Goal: Task Accomplishment & Management: Manage account settings

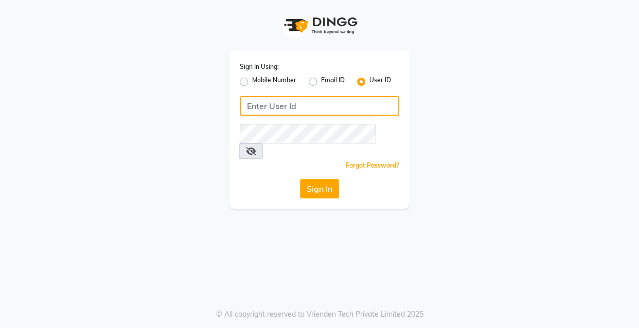
click at [307, 105] on input "Username" at bounding box center [319, 106] width 159 height 20
drag, startPoint x: 244, startPoint y: 107, endPoint x: 283, endPoint y: 99, distance: 39.9
click at [283, 99] on input "ibw123" at bounding box center [319, 106] width 159 height 20
drag, startPoint x: 245, startPoint y: 104, endPoint x: 281, endPoint y: 105, distance: 35.5
click at [281, 105] on input "ibw123" at bounding box center [319, 106] width 159 height 20
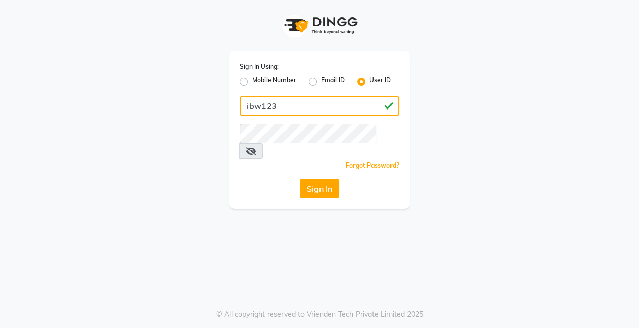
type input "ibw123"
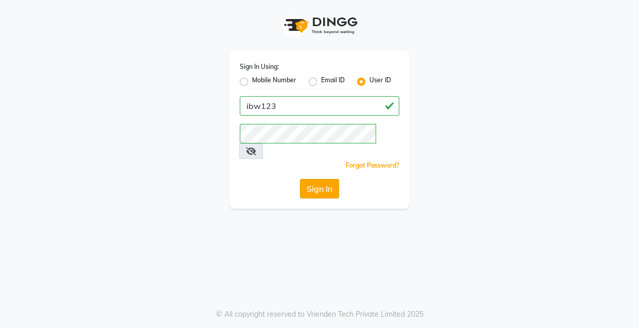
click at [313, 179] on button "Sign In" at bounding box center [319, 189] width 39 height 20
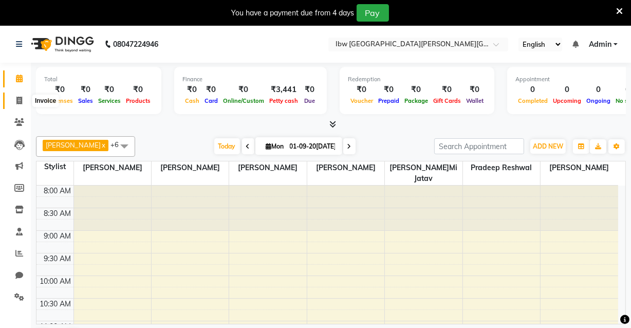
click at [21, 99] on icon at bounding box center [19, 101] width 6 height 8
select select "service"
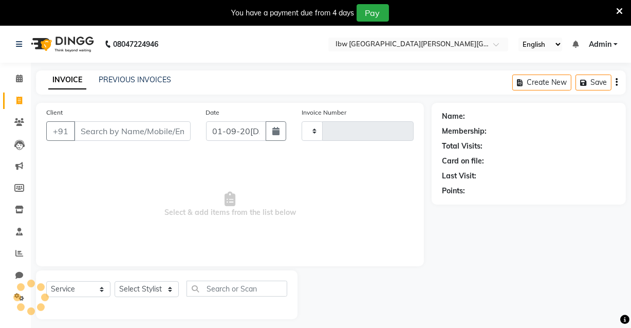
type input "0027"
select select "8549"
click at [103, 288] on select "Select Service Product Membership Package Voucher Prepaid Gift Card" at bounding box center [78, 289] width 64 height 16
click at [46, 281] on select "Select Service Product Membership Package Voucher Prepaid Gift Card" at bounding box center [78, 289] width 64 height 16
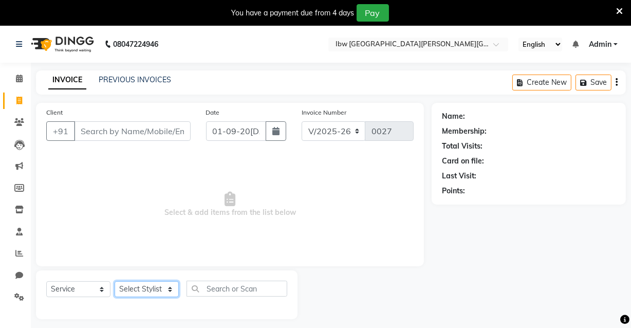
click at [170, 288] on select "Select Stylist [PERSON_NAME] [PERSON_NAME] Manager mukesh sen Pradeep reshwal […" at bounding box center [147, 289] width 64 height 16
select select "89188"
click at [115, 281] on select "Select Stylist [PERSON_NAME] [PERSON_NAME] Manager mukesh sen Pradeep reshwal […" at bounding box center [147, 289] width 64 height 16
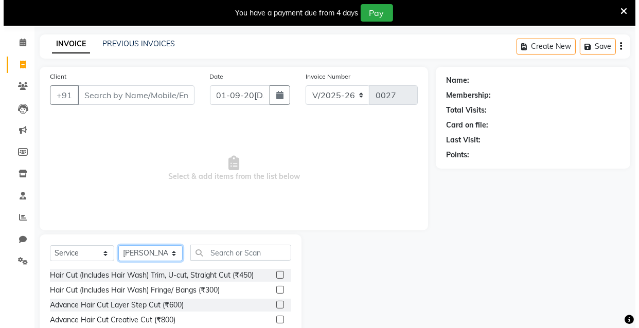
scroll to position [46, 0]
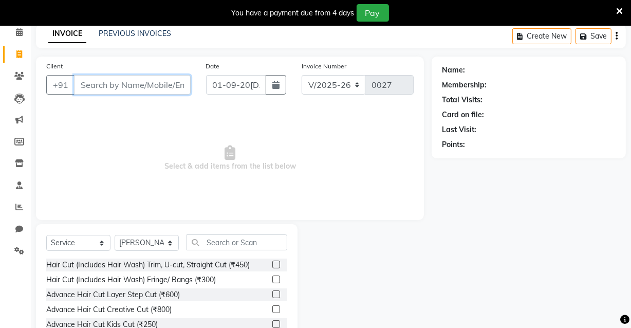
click at [139, 86] on input "Client" at bounding box center [132, 85] width 117 height 20
type input "9243313133"
click at [150, 86] on span "Add Client" at bounding box center [164, 85] width 41 height 10
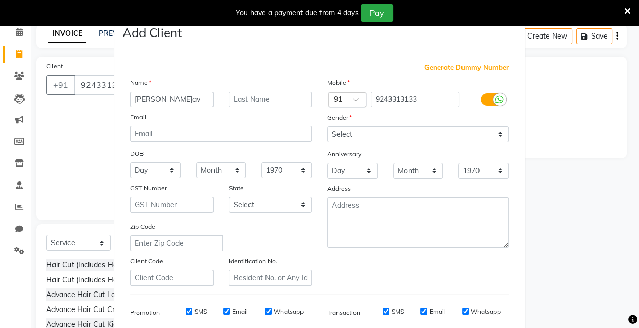
type input "[PERSON_NAME]av"
click at [251, 96] on input "text" at bounding box center [270, 100] width 83 height 16
type input "Shrivastava"
click at [496, 137] on select "Select [DEMOGRAPHIC_DATA] [DEMOGRAPHIC_DATA] Other Prefer Not To Say" at bounding box center [417, 134] width 181 height 16
select select "[DEMOGRAPHIC_DATA]"
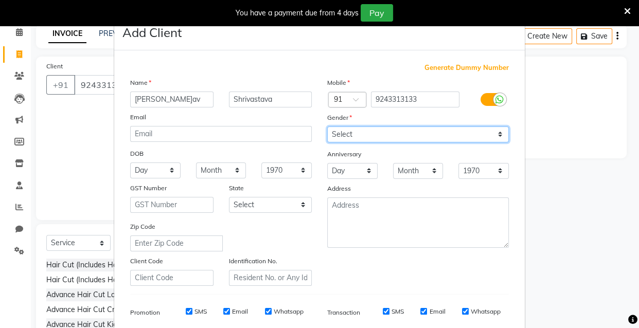
click at [327, 126] on select "Select [DEMOGRAPHIC_DATA] [DEMOGRAPHIC_DATA] Other Prefer Not To Say" at bounding box center [417, 134] width 181 height 16
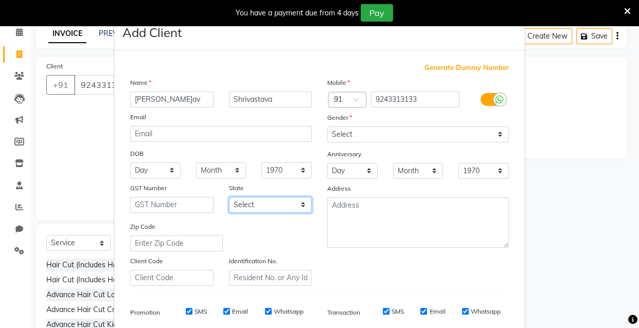
click at [300, 206] on select "Select [GEOGRAPHIC_DATA] [GEOGRAPHIC_DATA] [GEOGRAPHIC_DATA] [GEOGRAPHIC_DATA] …" at bounding box center [270, 205] width 83 height 16
select select "21"
click at [229, 198] on select "Select [GEOGRAPHIC_DATA] [GEOGRAPHIC_DATA] [GEOGRAPHIC_DATA] [GEOGRAPHIC_DATA] …" at bounding box center [270, 205] width 83 height 16
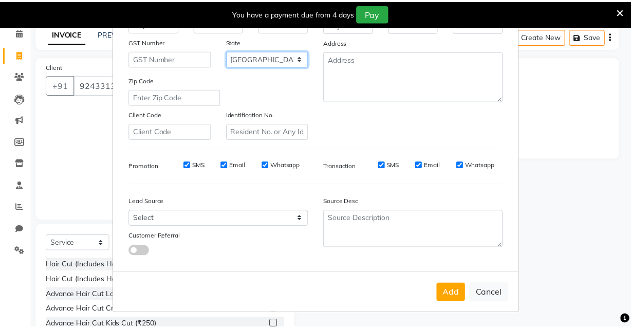
scroll to position [149, 0]
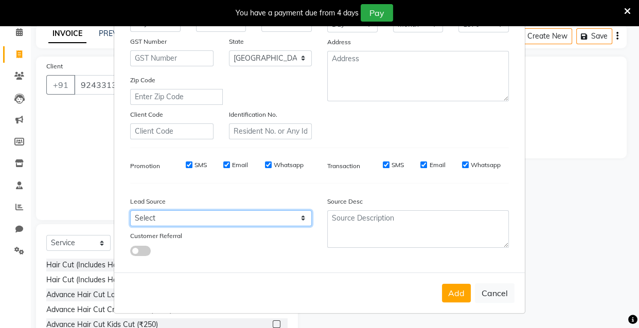
click at [299, 217] on select "Select Walk-in Referral Internet Friend Word of Mouth Advertisement Facebook Ju…" at bounding box center [220, 218] width 181 height 16
select select "55818"
click at [130, 210] on select "Select Walk-in Referral Internet Friend Word of Mouth Advertisement Facebook Ju…" at bounding box center [220, 218] width 181 height 16
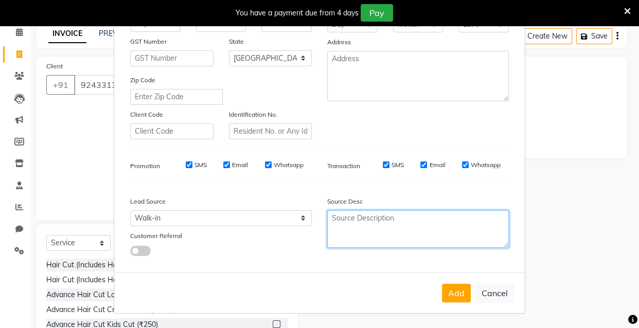
click at [387, 216] on textarea at bounding box center [417, 229] width 181 height 38
type textarea "Hair cut"
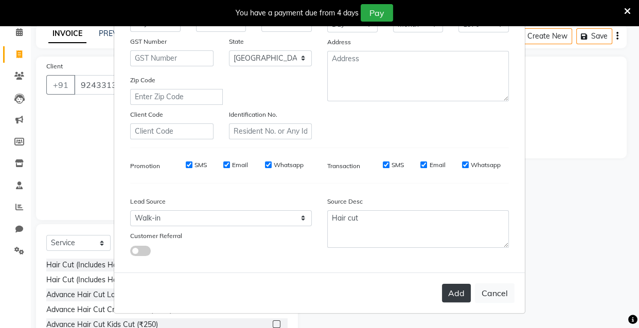
click at [462, 291] on button "Add" at bounding box center [456, 293] width 29 height 19
select select
select select "null"
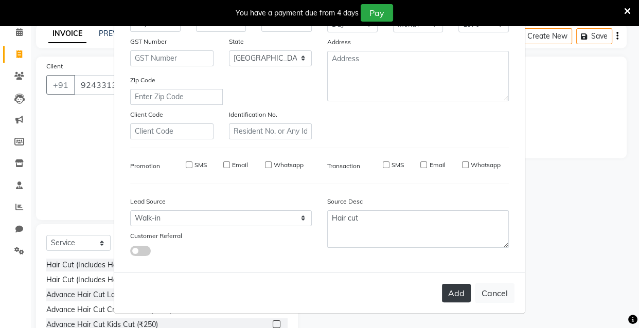
select select
checkbox input "false"
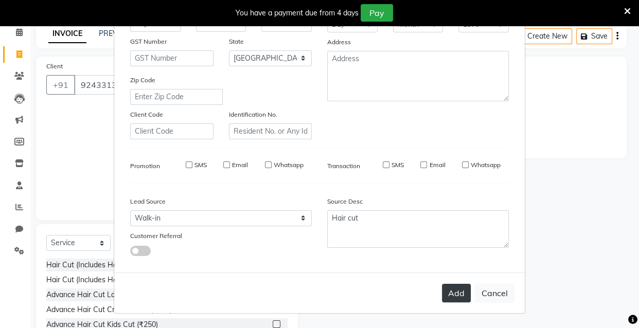
checkbox input "false"
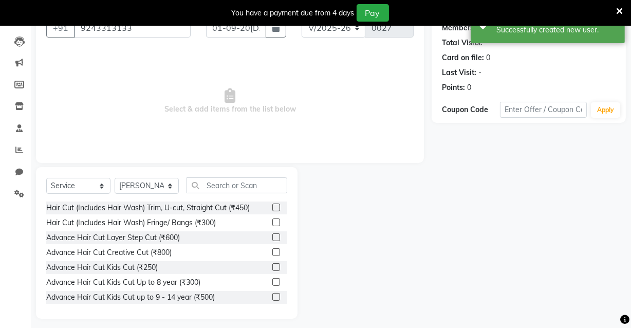
scroll to position [110, 0]
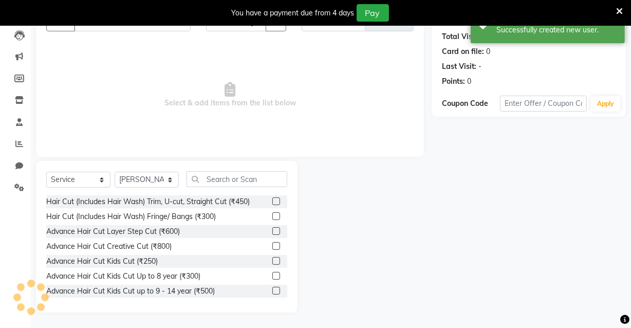
click at [272, 217] on label at bounding box center [276, 216] width 8 height 8
click at [272, 217] on input "checkbox" at bounding box center [275, 216] width 7 height 7
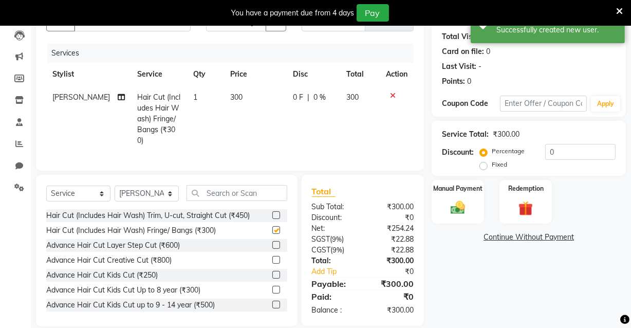
checkbox input "false"
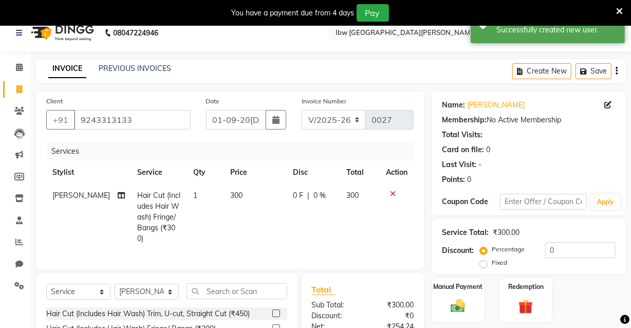
scroll to position [0, 0]
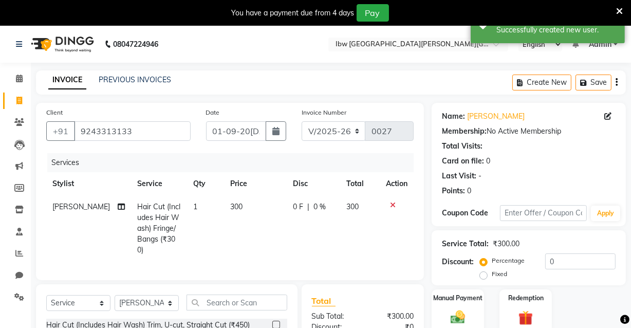
click at [314, 209] on span "0 %" at bounding box center [320, 207] width 12 height 11
select select "89188"
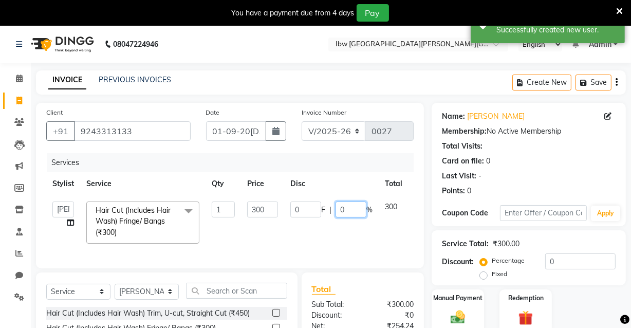
click at [346, 206] on input "0" at bounding box center [351, 210] width 31 height 16
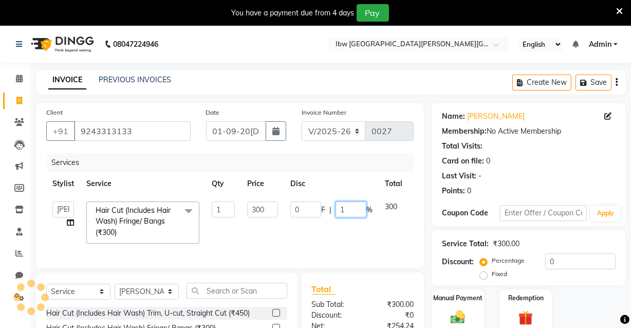
type input "16"
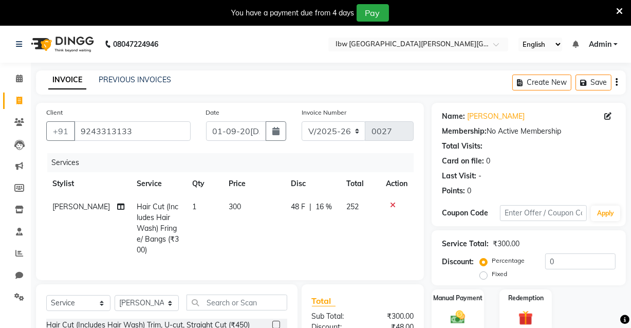
click at [433, 228] on div "[PERSON_NAME] Membership: No Active Membership Total Visits: Card on file: 0 La…" at bounding box center [533, 269] width 202 height 333
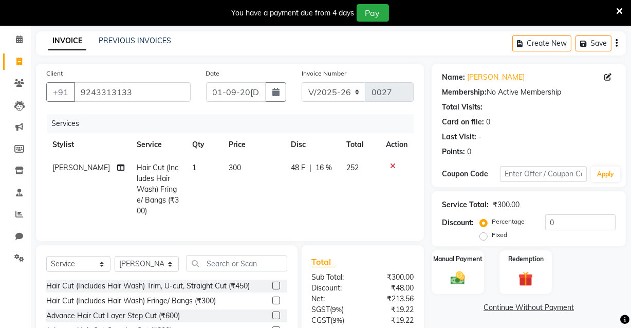
scroll to position [119, 0]
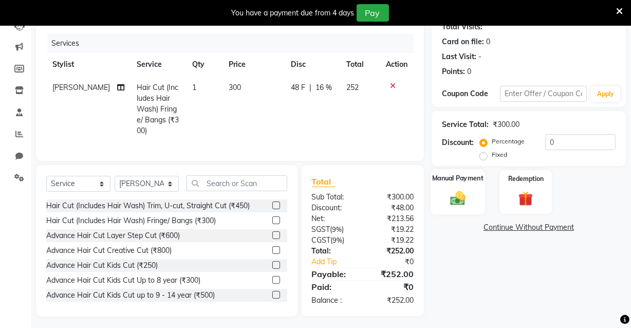
click at [463, 196] on img at bounding box center [458, 197] width 25 height 17
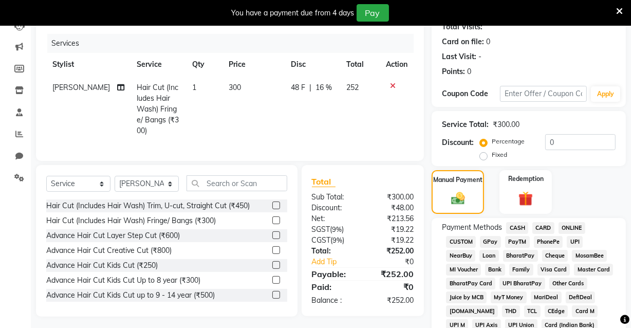
click at [573, 240] on span "UPI" at bounding box center [575, 242] width 16 height 12
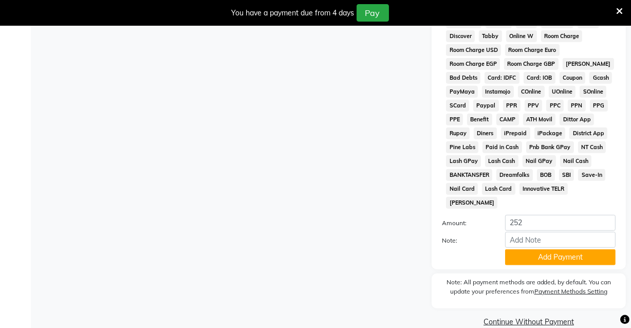
scroll to position [522, 0]
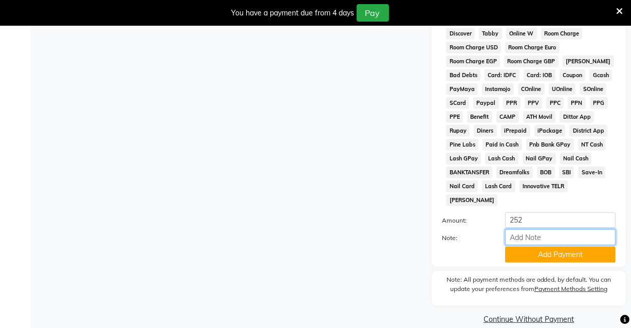
click at [532, 229] on input "Note:" at bounding box center [560, 237] width 111 height 16
type input "Gpay"
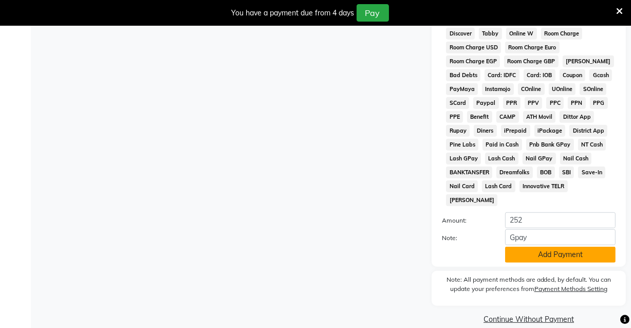
click at [545, 247] on button "Add Payment" at bounding box center [560, 255] width 111 height 16
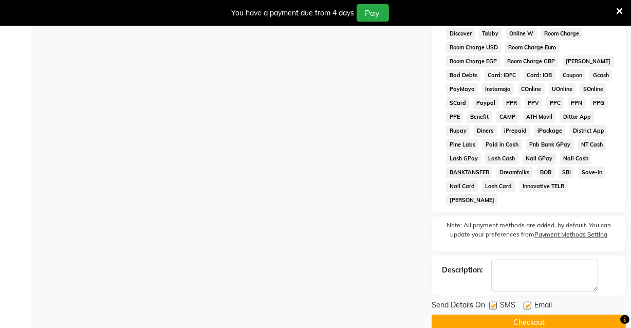
scroll to position [525, 0]
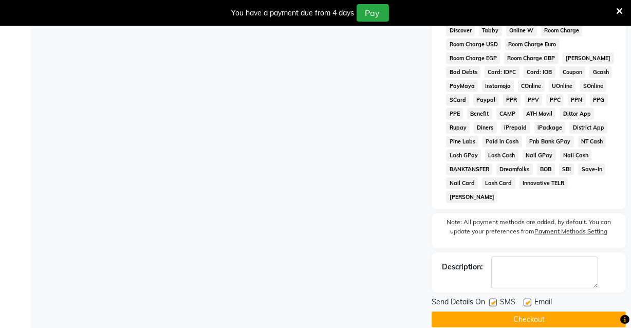
click at [531, 312] on button "Checkout" at bounding box center [529, 320] width 194 height 16
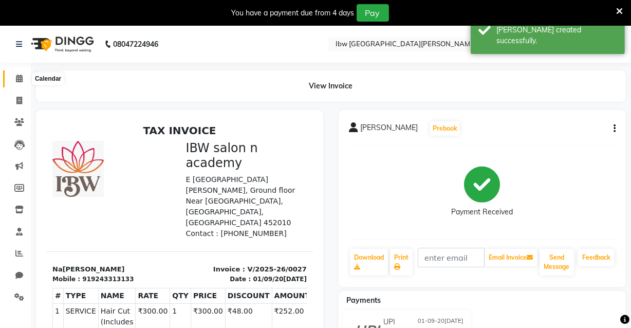
click at [19, 78] on icon at bounding box center [19, 79] width 7 height 8
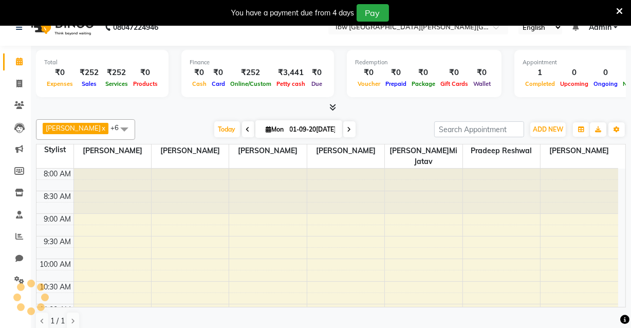
scroll to position [26, 0]
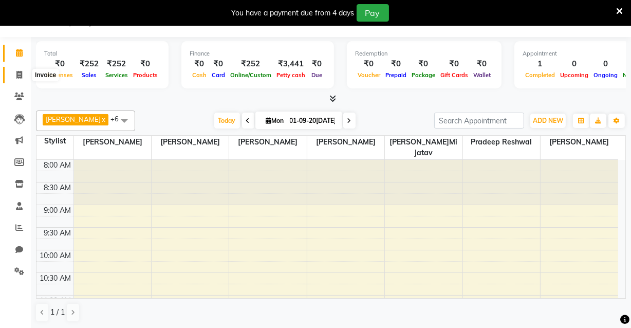
click at [22, 75] on span at bounding box center [19, 75] width 18 height 12
select select "8549"
select select "service"
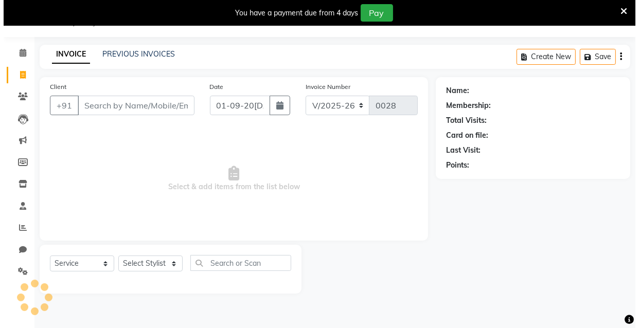
scroll to position [26, 0]
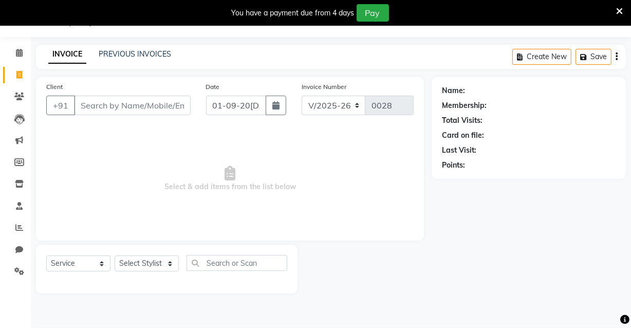
click at [124, 100] on input "Client" at bounding box center [132, 106] width 117 height 20
type input "9454074298"
click at [177, 105] on span "Add Client" at bounding box center [164, 105] width 41 height 10
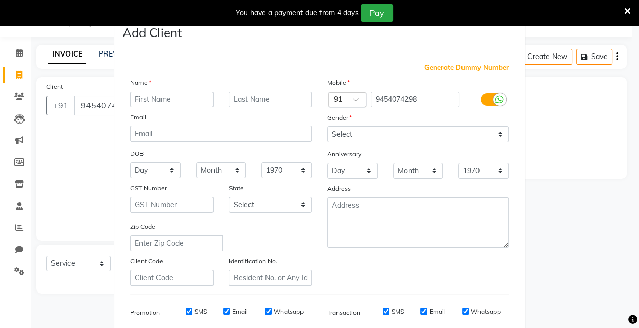
click at [177, 105] on input "text" at bounding box center [171, 100] width 83 height 16
type input "Pranay"
click at [499, 135] on select "Select [DEMOGRAPHIC_DATA] [DEMOGRAPHIC_DATA] Other Prefer Not To Say" at bounding box center [417, 134] width 181 height 16
select select "[DEMOGRAPHIC_DATA]"
click at [327, 126] on select "Select [DEMOGRAPHIC_DATA] [DEMOGRAPHIC_DATA] Other Prefer Not To Say" at bounding box center [417, 134] width 181 height 16
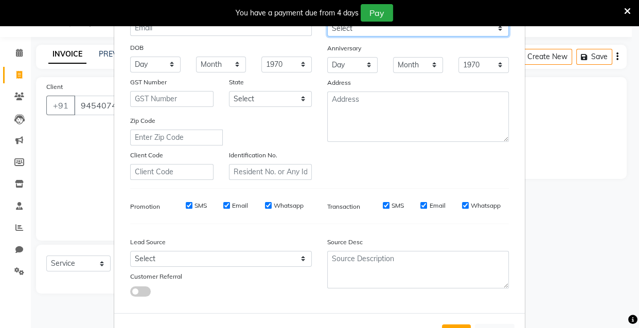
scroll to position [140, 0]
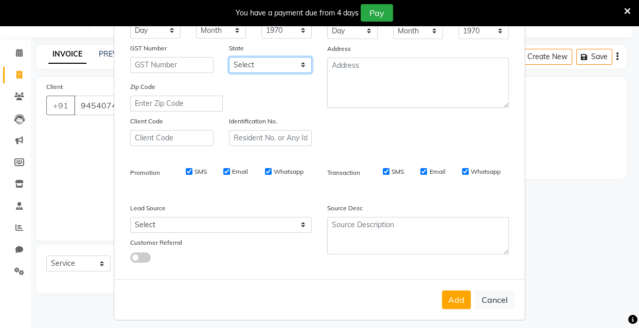
click at [298, 63] on select "Select [GEOGRAPHIC_DATA] [GEOGRAPHIC_DATA] [GEOGRAPHIC_DATA] [GEOGRAPHIC_DATA] …" at bounding box center [270, 65] width 83 height 16
select select "21"
click at [229, 58] on select "Select [GEOGRAPHIC_DATA] [GEOGRAPHIC_DATA] [GEOGRAPHIC_DATA] [GEOGRAPHIC_DATA] …" at bounding box center [270, 65] width 83 height 16
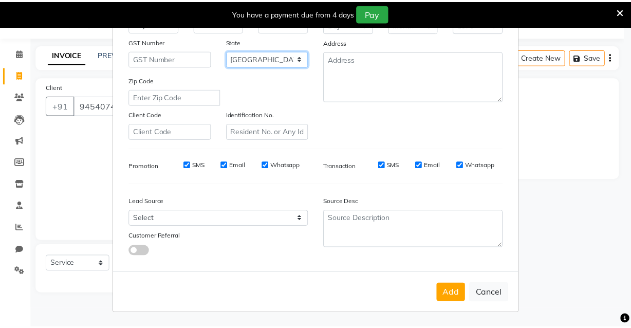
scroll to position [149, 0]
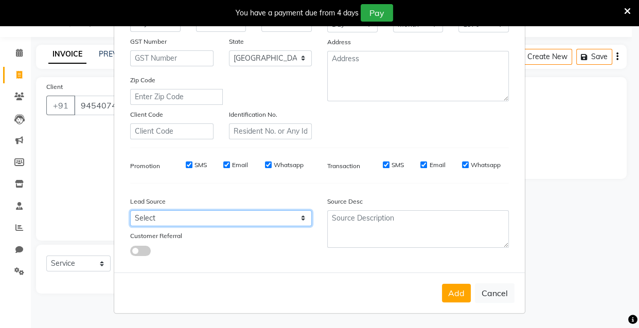
click at [300, 217] on select "Select Walk-in Referral Internet Friend Word of Mouth Advertisement Facebook Ju…" at bounding box center [220, 218] width 181 height 16
select select "55818"
click at [130, 210] on select "Select Walk-in Referral Internet Friend Word of Mouth Advertisement Facebook Ju…" at bounding box center [220, 218] width 181 height 16
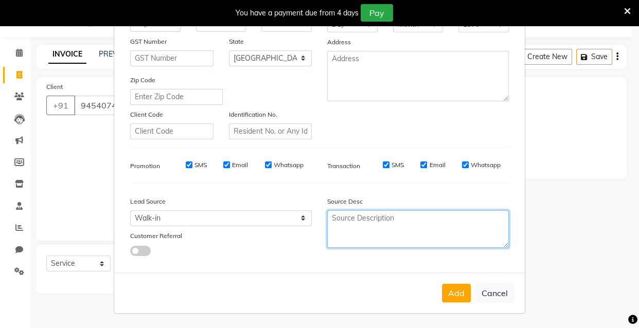
click at [348, 227] on textarea at bounding box center [417, 229] width 181 height 38
type textarea "Hair Cut"
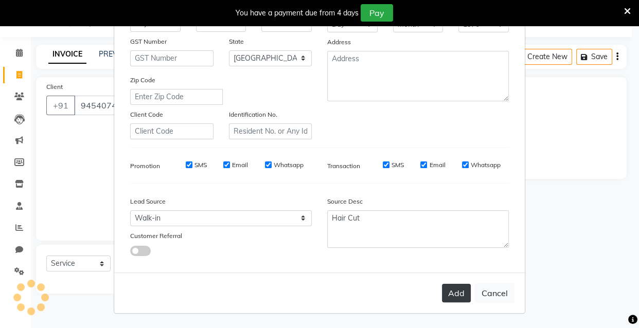
click at [455, 293] on button "Add" at bounding box center [456, 293] width 29 height 19
select select
select select "null"
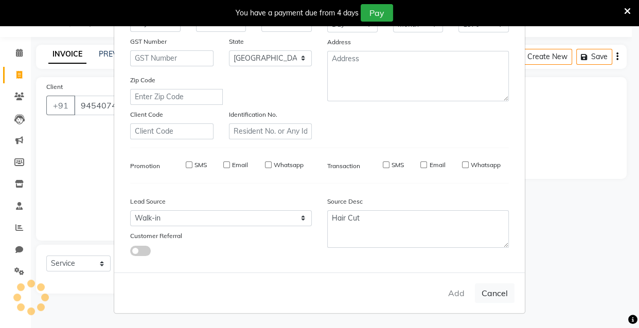
select select
checkbox input "false"
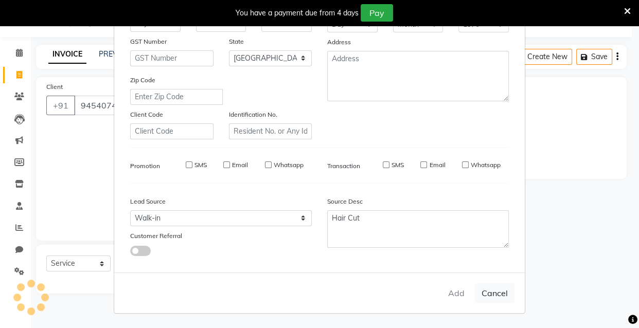
checkbox input "false"
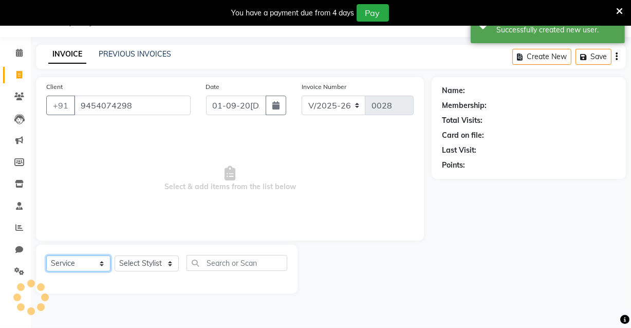
click at [102, 265] on select "Select Service Product Membership Package Voucher Prepaid Gift Card" at bounding box center [78, 264] width 64 height 16
click at [46, 256] on select "Select Service Product Membership Package Voucher Prepaid Gift Card" at bounding box center [78, 264] width 64 height 16
click at [169, 261] on select "Select Stylist [PERSON_NAME] [PERSON_NAME] Manager mukesh sen Pradeep reshwal […" at bounding box center [147, 264] width 64 height 16
select select "89188"
click at [115, 256] on select "Select Stylist [PERSON_NAME] [PERSON_NAME] Manager mukesh sen Pradeep reshwal […" at bounding box center [147, 264] width 64 height 16
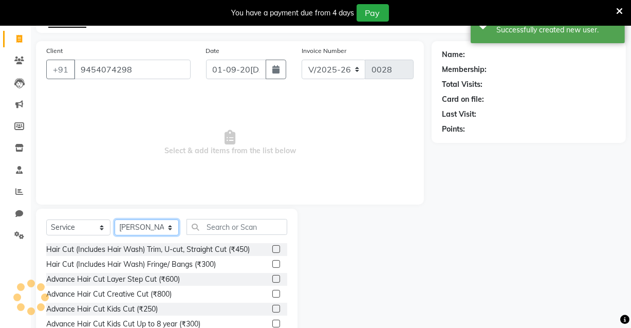
scroll to position [110, 0]
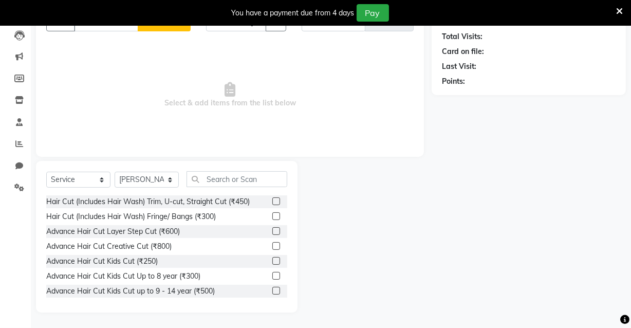
click at [272, 216] on label at bounding box center [276, 216] width 8 height 8
click at [272, 216] on input "checkbox" at bounding box center [275, 216] width 7 height 7
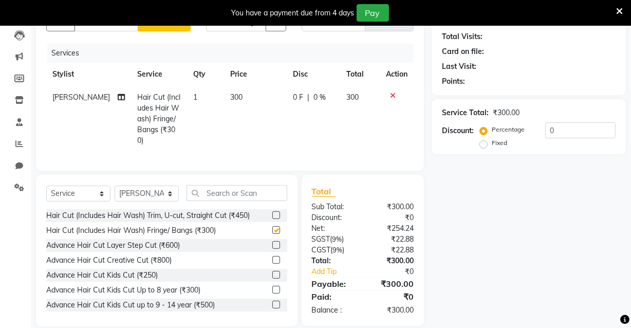
checkbox input "false"
click at [320, 97] on span "0 %" at bounding box center [320, 97] width 12 height 11
select select "89188"
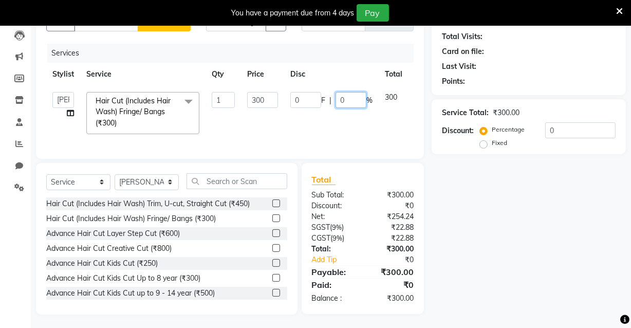
click at [348, 100] on input "0" at bounding box center [351, 100] width 31 height 16
type input "16"
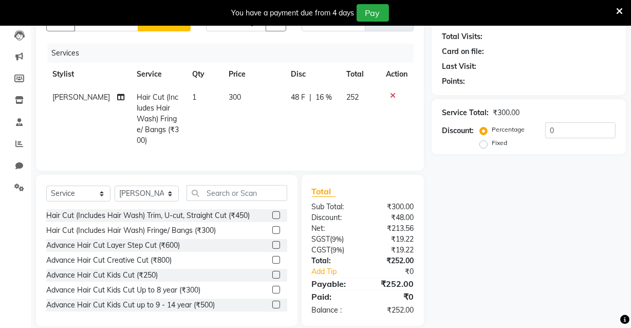
click at [421, 116] on div "Client [PHONE_NUMBER] Add Client Date 01-09-[DATE]ce Number V/2025 V/[PHONE_NUM…" at bounding box center [230, 81] width 388 height 177
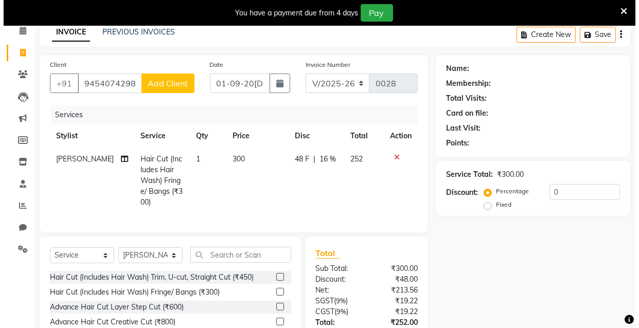
scroll to position [0, 0]
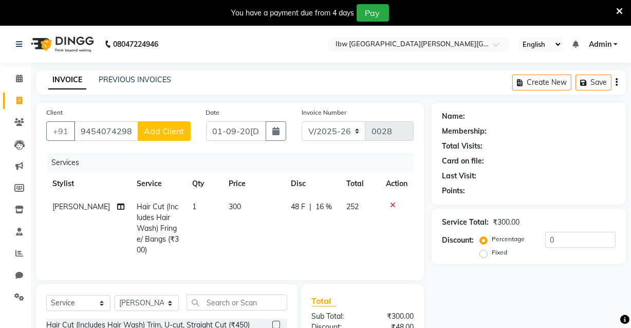
click at [180, 130] on span "Add Client" at bounding box center [164, 131] width 41 height 10
select select "55818"
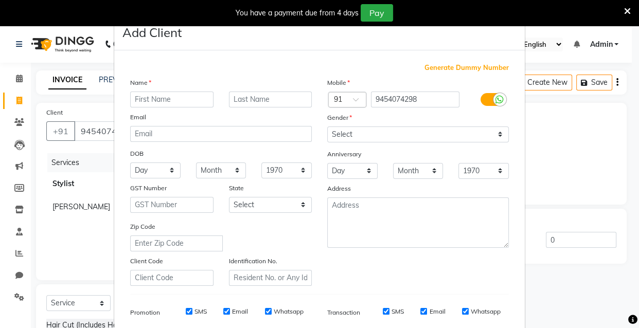
click at [185, 102] on input "text" at bounding box center [171, 100] width 83 height 16
type input "Pranay"
click at [240, 101] on input "text" at bounding box center [270, 100] width 83 height 16
type input "Sir"
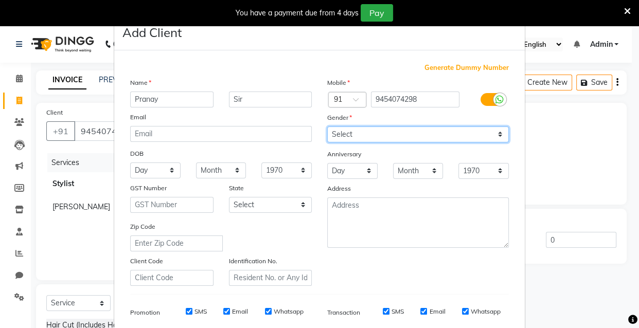
click at [496, 134] on select "Select [DEMOGRAPHIC_DATA] [DEMOGRAPHIC_DATA] Other Prefer Not To Say" at bounding box center [417, 134] width 181 height 16
select select "[DEMOGRAPHIC_DATA]"
click at [327, 126] on select "Select [DEMOGRAPHIC_DATA] [DEMOGRAPHIC_DATA] Other Prefer Not To Say" at bounding box center [417, 134] width 181 height 16
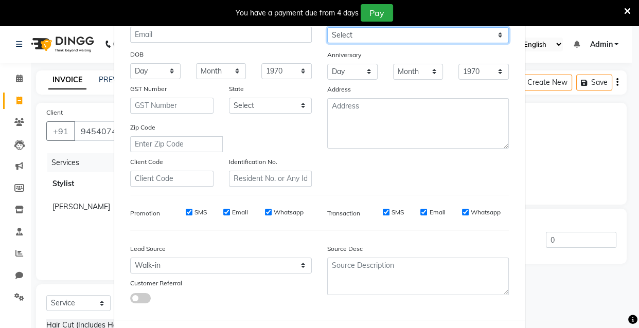
scroll to position [149, 0]
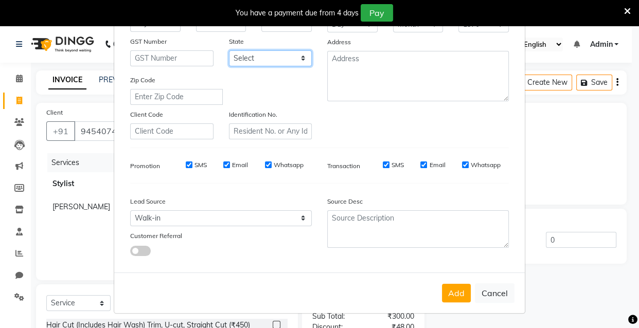
click at [298, 55] on select "Select [GEOGRAPHIC_DATA] [GEOGRAPHIC_DATA] [GEOGRAPHIC_DATA] [GEOGRAPHIC_DATA] …" at bounding box center [270, 58] width 83 height 16
select select "21"
click at [229, 50] on select "Select [GEOGRAPHIC_DATA] [GEOGRAPHIC_DATA] [GEOGRAPHIC_DATA] [GEOGRAPHIC_DATA] …" at bounding box center [270, 58] width 83 height 16
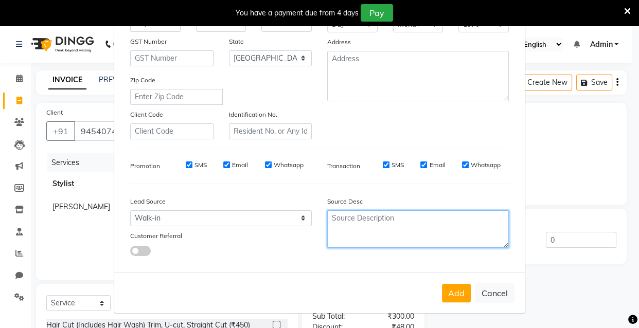
click at [383, 226] on textarea at bounding box center [417, 229] width 181 height 38
type textarea "hair cut"
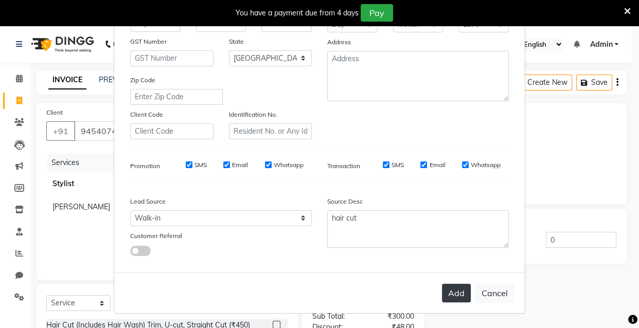
click at [452, 297] on button "Add" at bounding box center [456, 293] width 29 height 19
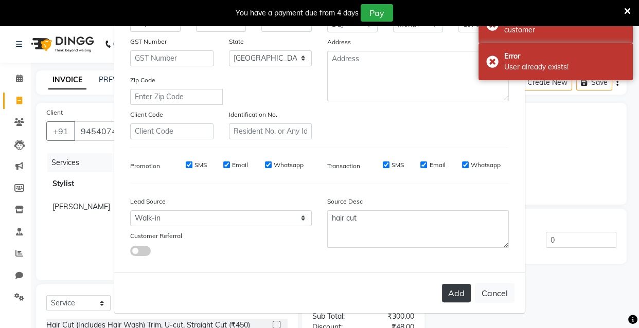
click at [455, 291] on button "Add" at bounding box center [456, 293] width 29 height 19
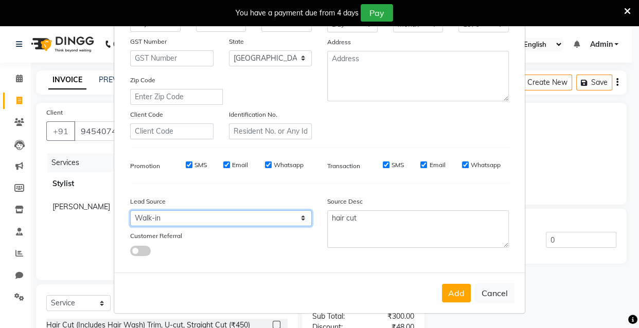
click at [299, 216] on select "Select Walk-in Referral Internet Friend Word of Mouth Advertisement Facebook Ju…" at bounding box center [220, 218] width 181 height 16
click at [130, 210] on select "Select Walk-in Referral Internet Friend Word of Mouth Advertisement Facebook Ju…" at bounding box center [220, 218] width 181 height 16
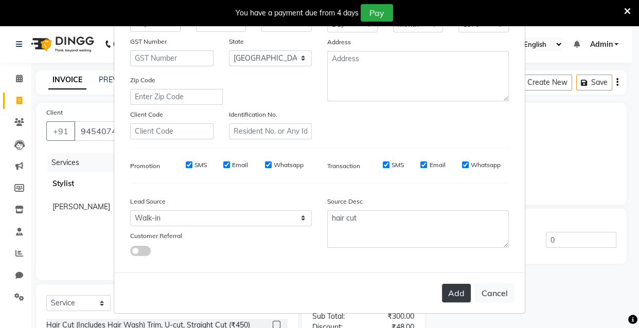
click at [448, 296] on button "Add" at bounding box center [456, 293] width 29 height 19
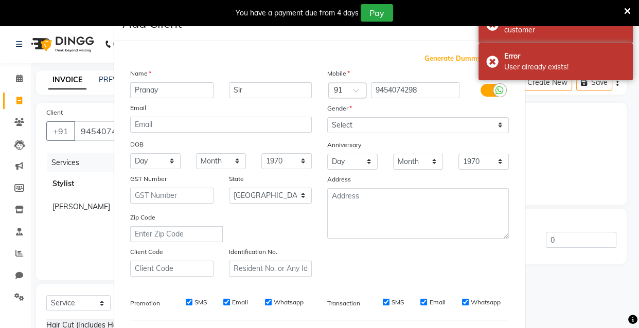
scroll to position [0, 0]
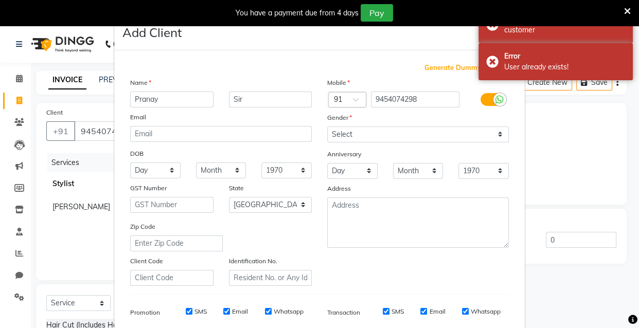
click at [631, 10] on div "You have a payment due from 4 days Pay" at bounding box center [319, 13] width 639 height 26
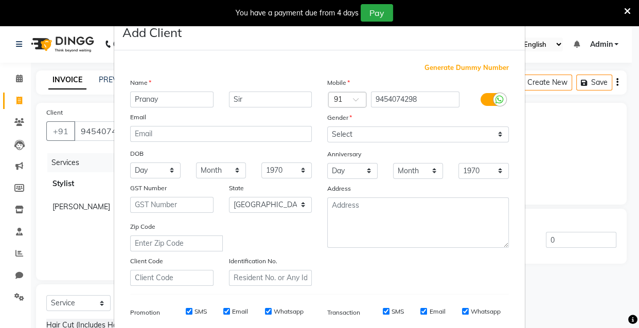
click at [627, 8] on icon at bounding box center [627, 11] width 7 height 9
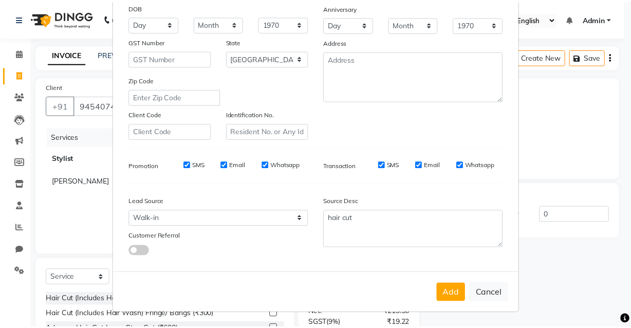
scroll to position [149, 0]
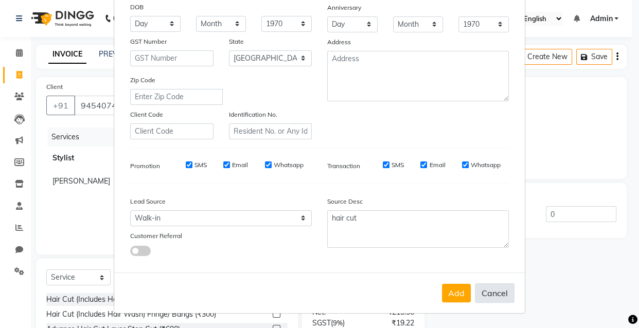
click at [484, 294] on button "Cancel" at bounding box center [495, 293] width 40 height 20
select select
select select "null"
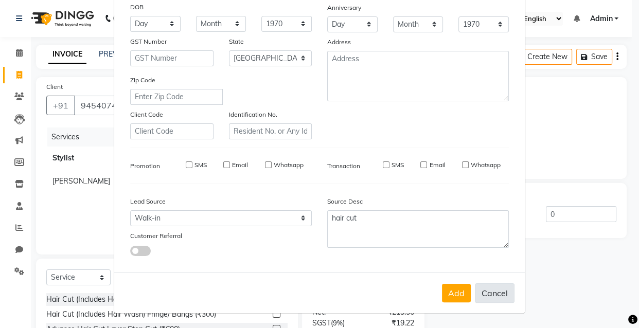
select select
checkbox input "false"
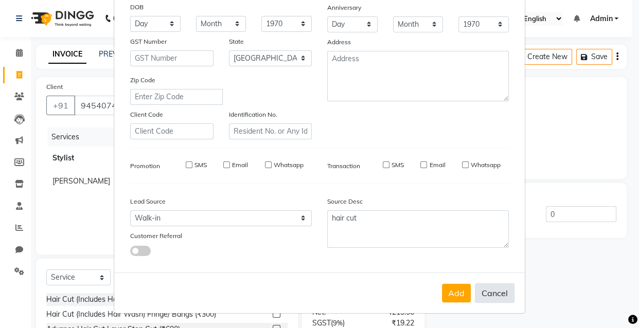
checkbox input "false"
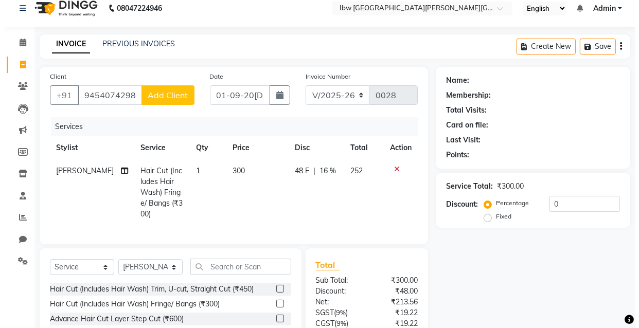
scroll to position [0, 0]
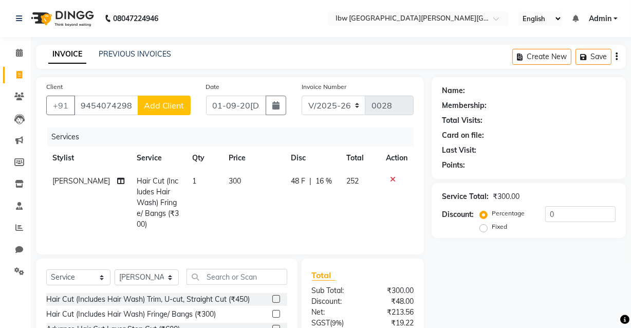
click at [172, 102] on span "Add Client" at bounding box center [164, 105] width 41 height 10
select select "55818"
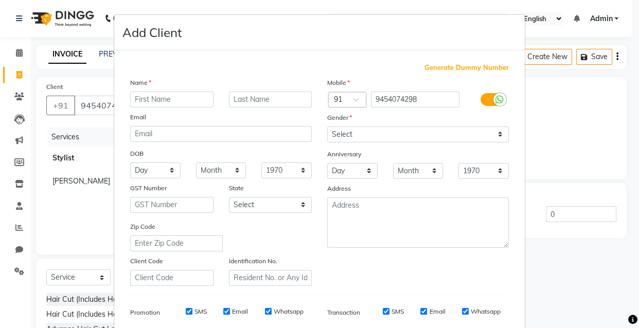
click at [173, 103] on input "text" at bounding box center [171, 100] width 83 height 16
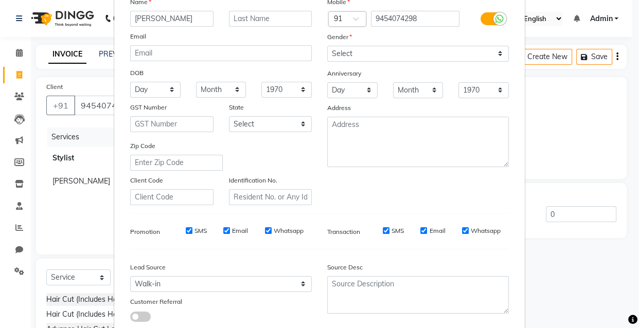
scroll to position [93, 0]
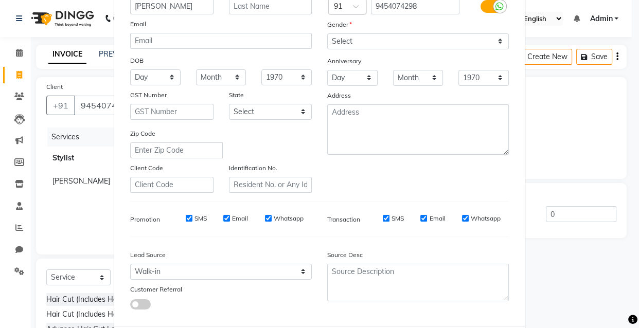
type input "[PERSON_NAME]"
click at [495, 41] on select "Select [DEMOGRAPHIC_DATA] [DEMOGRAPHIC_DATA] Other Prefer Not To Say" at bounding box center [417, 41] width 181 height 16
select select "[DEMOGRAPHIC_DATA]"
click at [327, 33] on select "Select [DEMOGRAPHIC_DATA] [DEMOGRAPHIC_DATA] Other Prefer Not To Say" at bounding box center [417, 41] width 181 height 16
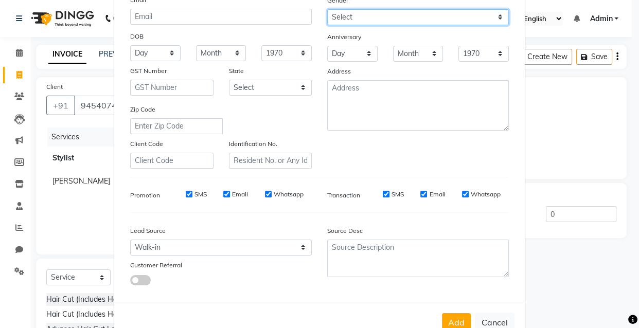
scroll to position [140, 0]
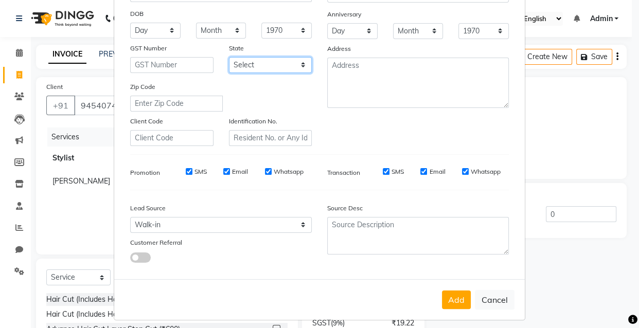
click at [298, 65] on select "Select [GEOGRAPHIC_DATA] [GEOGRAPHIC_DATA] [GEOGRAPHIC_DATA] [GEOGRAPHIC_DATA] …" at bounding box center [270, 65] width 83 height 16
select select "21"
click at [229, 58] on select "Select [GEOGRAPHIC_DATA] [GEOGRAPHIC_DATA] [GEOGRAPHIC_DATA] [GEOGRAPHIC_DATA] …" at bounding box center [270, 65] width 83 height 16
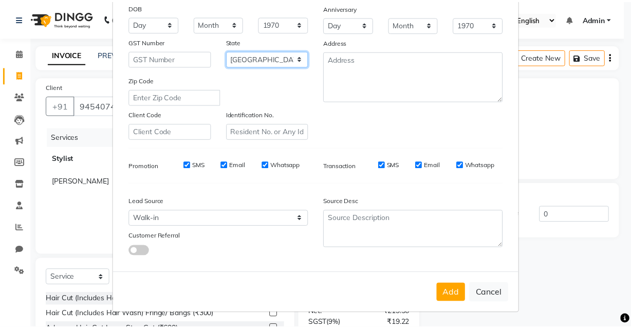
scroll to position [149, 0]
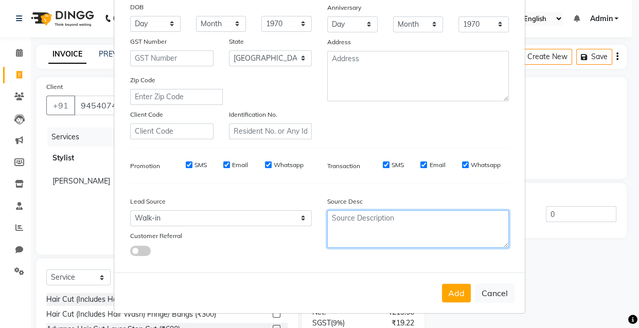
click at [386, 217] on textarea at bounding box center [417, 229] width 181 height 38
type textarea "Service"
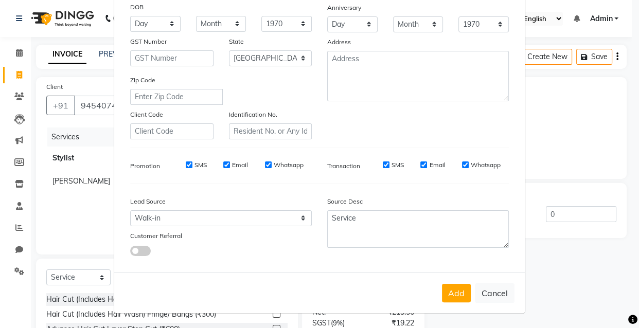
click at [452, 291] on button "Add" at bounding box center [456, 293] width 29 height 19
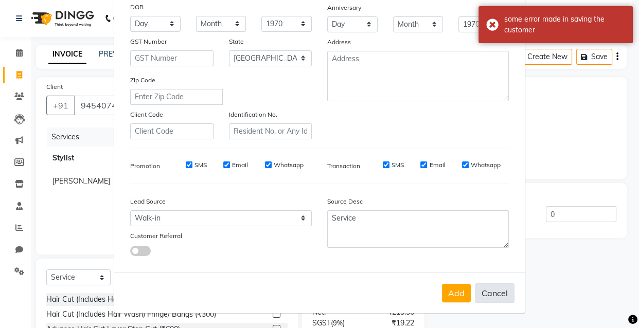
click at [490, 298] on button "Cancel" at bounding box center [495, 293] width 40 height 20
select select
select select "null"
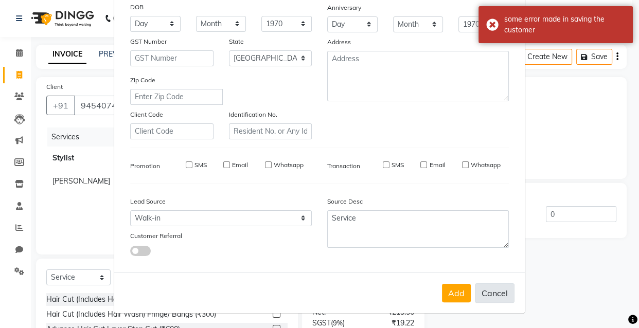
select select
checkbox input "false"
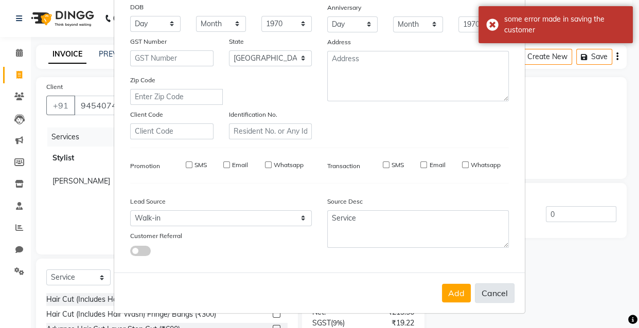
checkbox input "false"
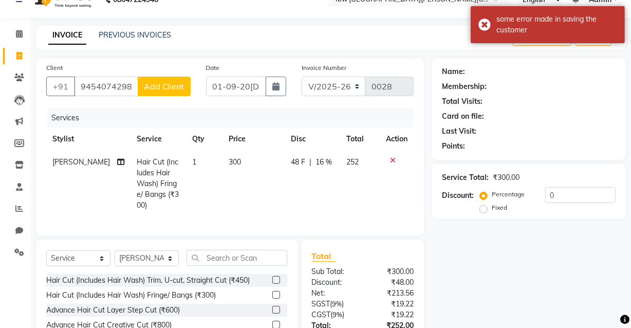
scroll to position [0, 0]
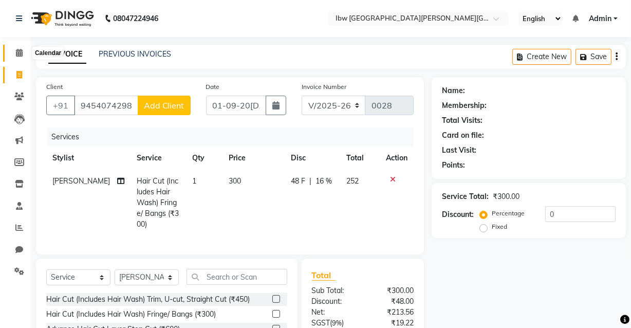
click at [20, 49] on icon at bounding box center [19, 53] width 7 height 8
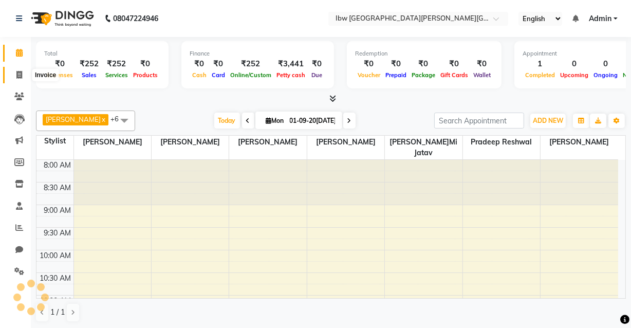
click at [19, 75] on icon at bounding box center [19, 75] width 6 height 8
select select "service"
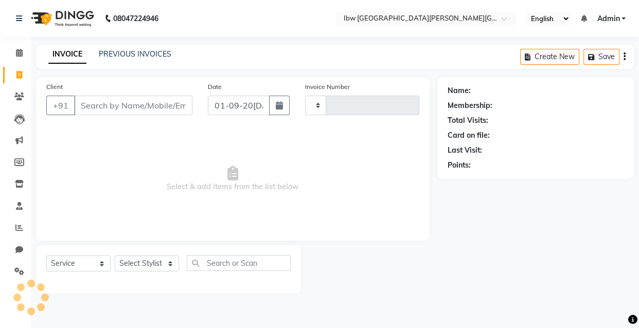
type input "0028"
select select "8549"
click at [99, 104] on input "Client" at bounding box center [133, 106] width 118 height 20
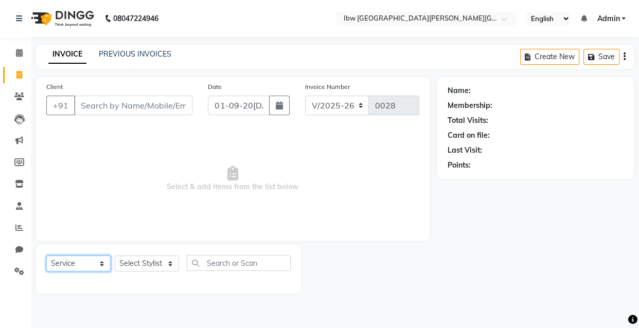
click at [100, 262] on select "Select Service Product Membership Package Voucher Prepaid Gift Card" at bounding box center [78, 264] width 64 height 16
click at [46, 256] on select "Select Service Product Membership Package Voucher Prepaid Gift Card" at bounding box center [78, 264] width 64 height 16
click at [169, 262] on select "Select Stylist [PERSON_NAME] [PERSON_NAME] Manager mukesh sen Pradeep reshwal […" at bounding box center [147, 264] width 64 height 16
select select "89188"
click at [115, 256] on select "Select Stylist [PERSON_NAME] [PERSON_NAME] Manager mukesh sen Pradeep reshwal […" at bounding box center [147, 264] width 64 height 16
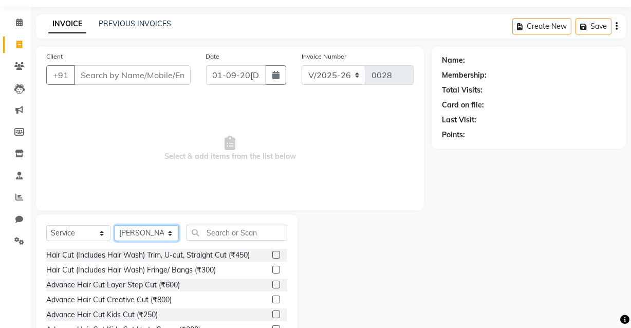
scroll to position [46, 0]
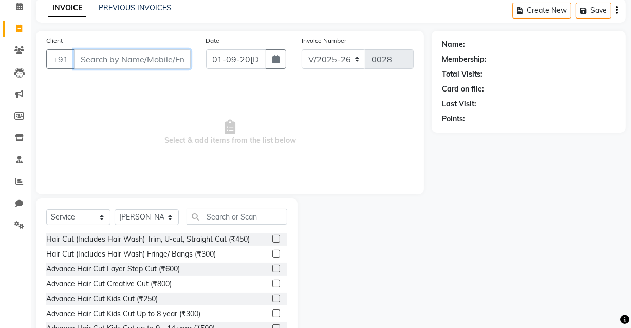
click at [156, 58] on input "Client" at bounding box center [132, 59] width 117 height 20
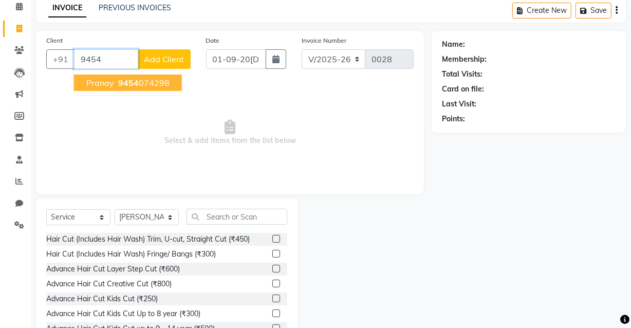
click at [157, 82] on ngb-highlight "9454 074298" at bounding box center [142, 83] width 53 height 10
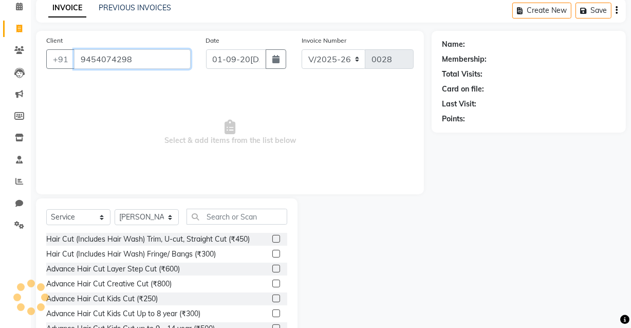
type input "9454074298"
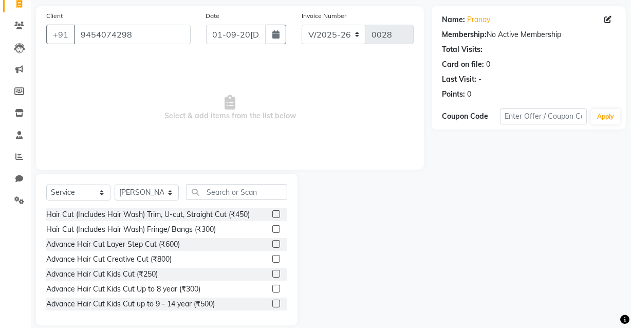
scroll to position [84, 0]
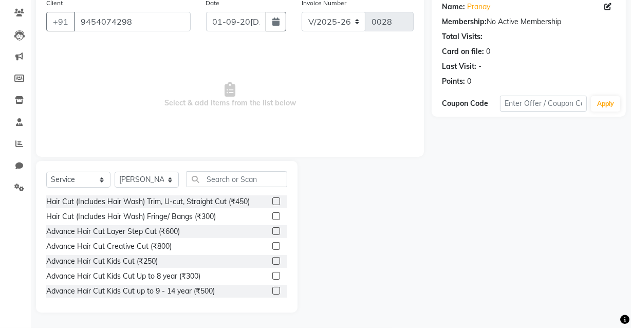
click at [272, 213] on label at bounding box center [276, 216] width 8 height 8
click at [272, 213] on input "checkbox" at bounding box center [275, 216] width 7 height 7
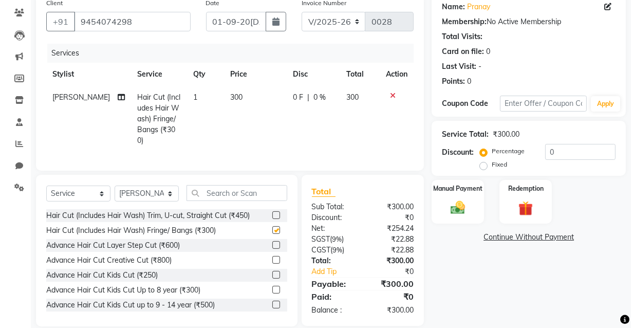
checkbox input "false"
click at [319, 98] on span "0 %" at bounding box center [320, 97] width 12 height 11
select select "89188"
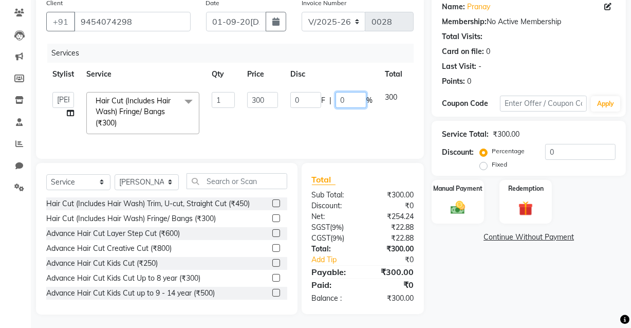
click at [350, 98] on input "0" at bounding box center [351, 100] width 31 height 16
type input "16"
click at [424, 109] on div "Client [PHONE_NUMBER] Date 01[DATE]nvoice Number V/2025 V/[PHONE_NUMBER] Servic…" at bounding box center [230, 153] width 404 height 321
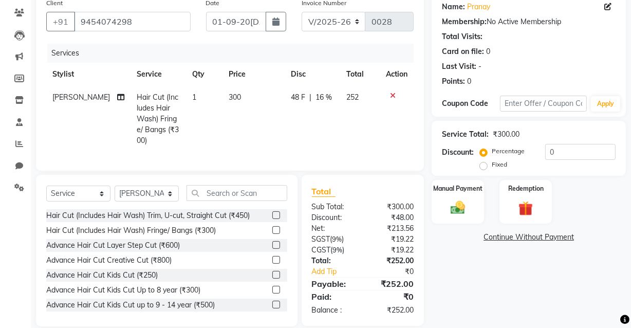
scroll to position [94, 0]
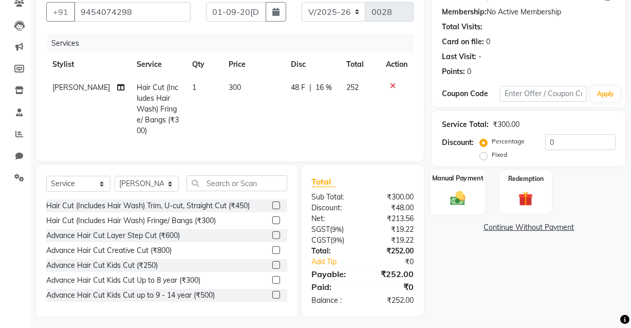
click at [458, 200] on img at bounding box center [458, 197] width 25 height 17
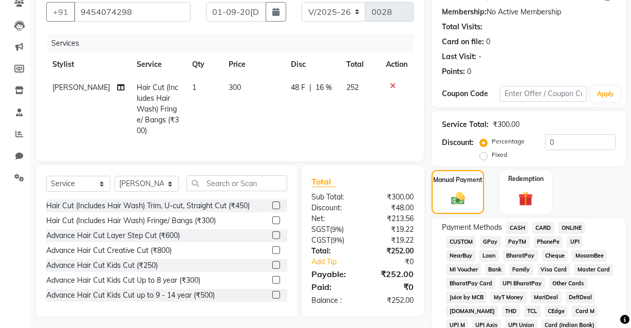
click at [575, 243] on span "UPI" at bounding box center [575, 242] width 16 height 12
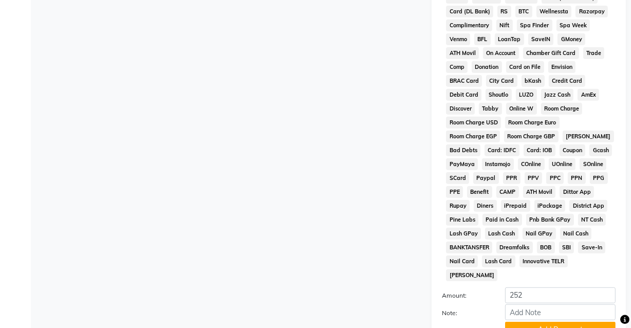
scroll to position [496, 0]
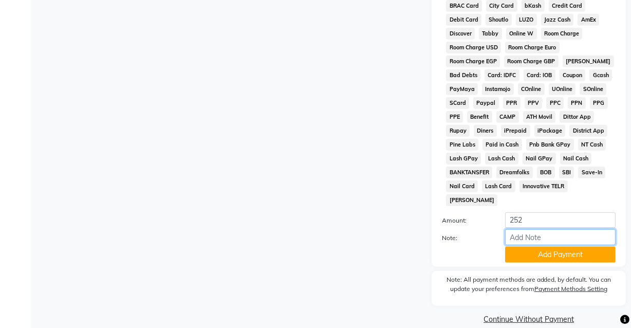
click at [540, 229] on input "Note:" at bounding box center [560, 237] width 111 height 16
type input "Gpay"
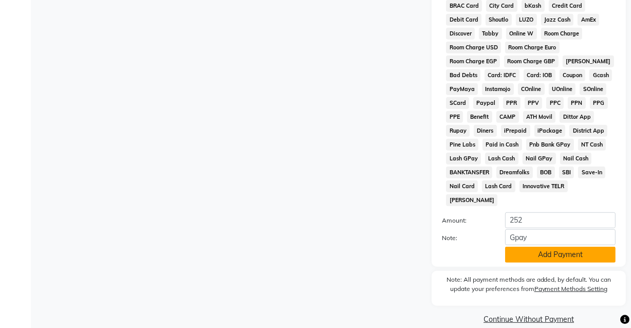
click at [566, 247] on button "Add Payment" at bounding box center [560, 255] width 111 height 16
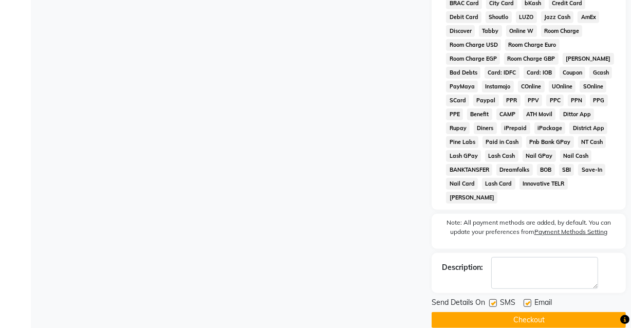
scroll to position [499, 0]
click at [526, 312] on button "Checkout" at bounding box center [529, 320] width 194 height 16
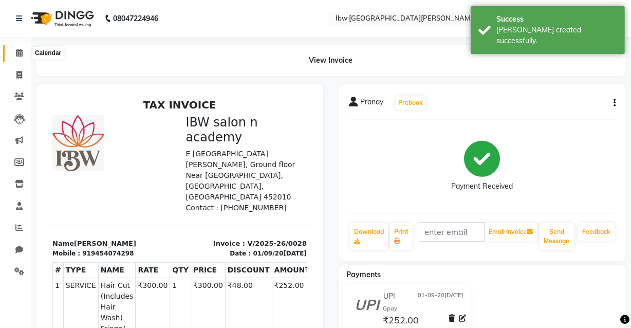
click at [16, 51] on icon at bounding box center [19, 53] width 7 height 8
